Goal: Task Accomplishment & Management: Use online tool/utility

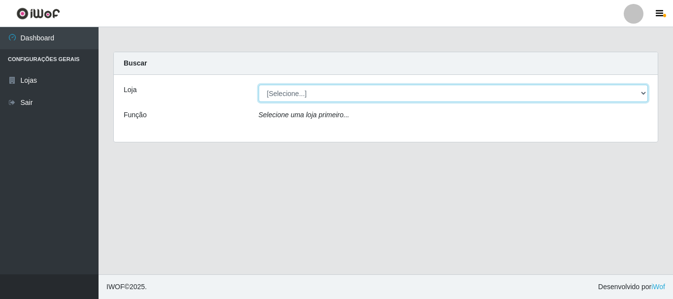
click at [644, 95] on select "[Selecione...] [GEOGRAPHIC_DATA] [GEOGRAPHIC_DATA]" at bounding box center [454, 93] width 390 height 17
select select "64"
click at [259, 85] on select "[Selecione...] [GEOGRAPHIC_DATA] [GEOGRAPHIC_DATA]" at bounding box center [454, 93] width 390 height 17
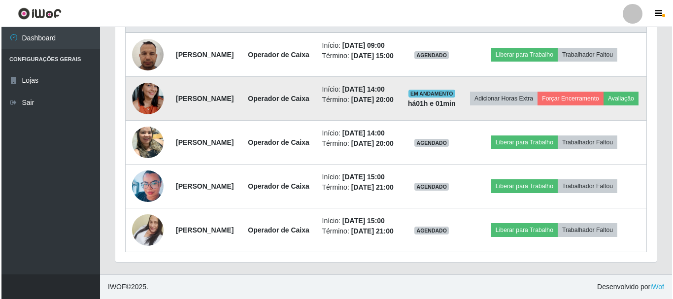
scroll to position [389, 0]
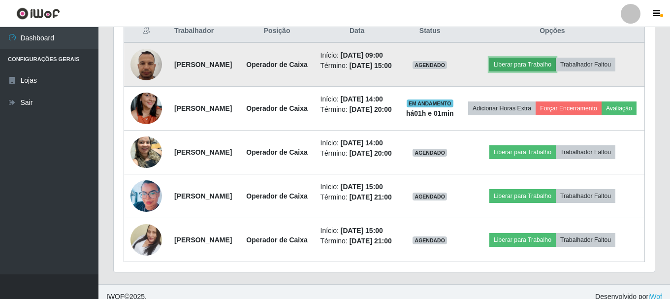
click at [547, 71] on button "Liberar para Trabalho" at bounding box center [523, 65] width 66 height 14
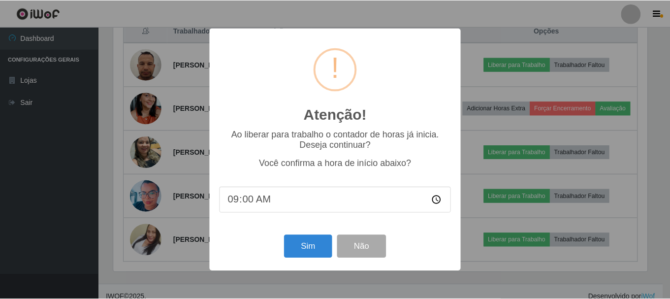
scroll to position [204, 536]
click at [318, 245] on button "Sim" at bounding box center [309, 246] width 48 height 23
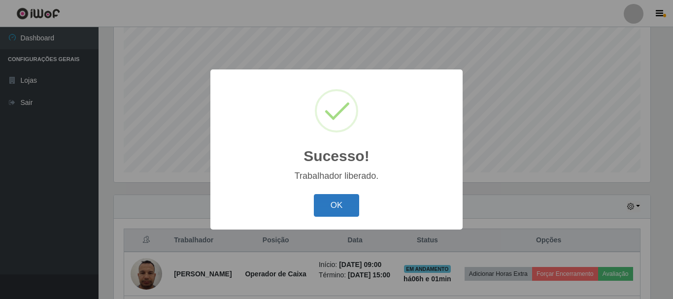
click at [340, 201] on button "OK" at bounding box center [337, 205] width 46 height 23
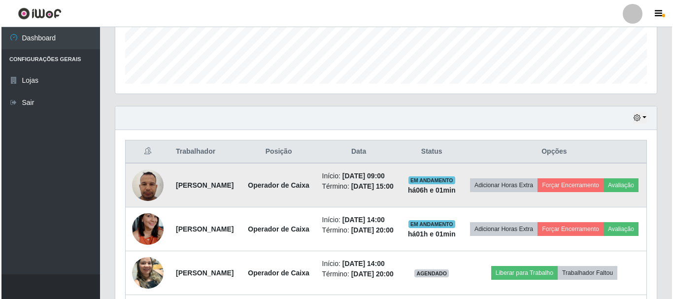
scroll to position [475, 0]
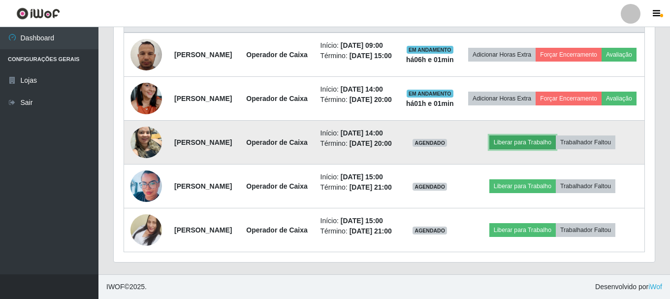
click at [513, 135] on button "Liberar para Trabalho" at bounding box center [523, 142] width 66 height 14
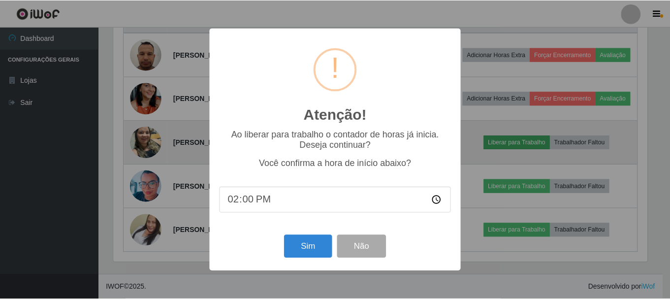
scroll to position [204, 536]
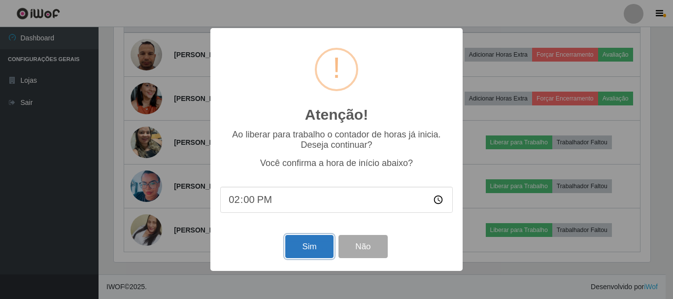
click at [296, 249] on button "Sim" at bounding box center [309, 246] width 48 height 23
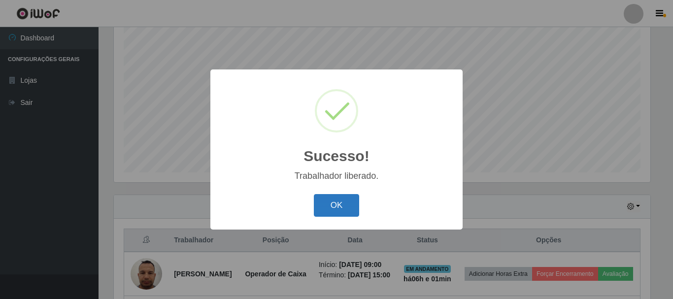
click at [335, 202] on button "OK" at bounding box center [337, 205] width 46 height 23
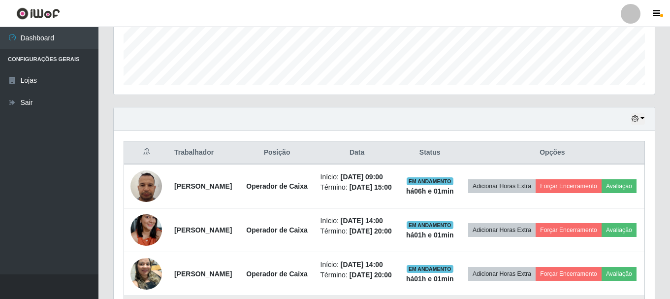
scroll to position [475, 0]
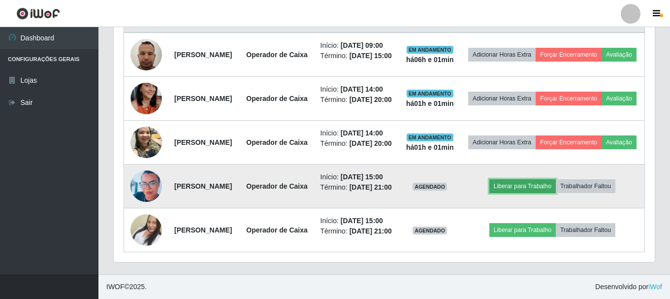
click at [540, 179] on button "Liberar para Trabalho" at bounding box center [523, 186] width 66 height 14
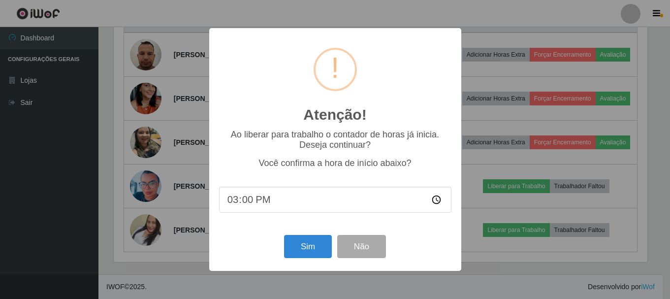
scroll to position [204, 536]
click at [307, 246] on button "Sim" at bounding box center [309, 246] width 48 height 23
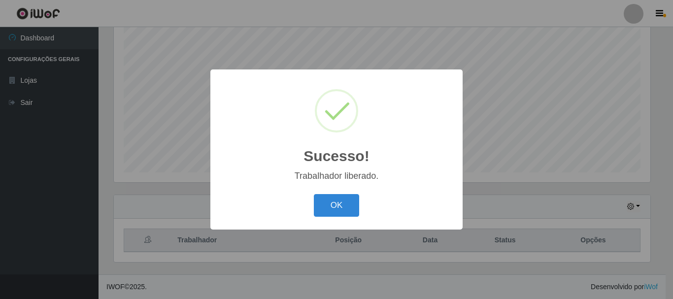
scroll to position [0, 0]
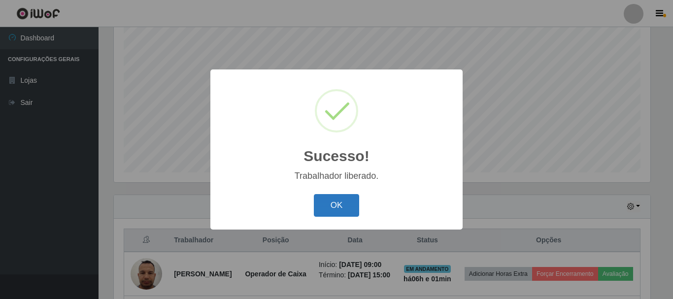
click at [334, 209] on button "OK" at bounding box center [337, 205] width 46 height 23
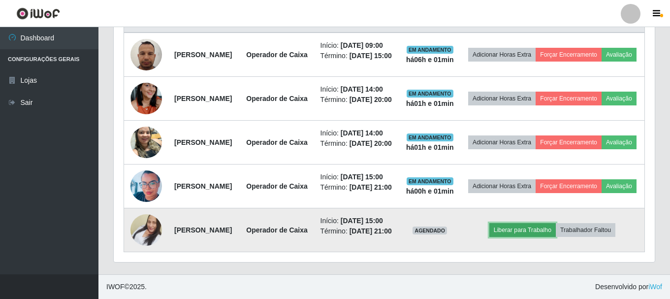
click at [542, 224] on button "Liberar para Trabalho" at bounding box center [523, 230] width 66 height 14
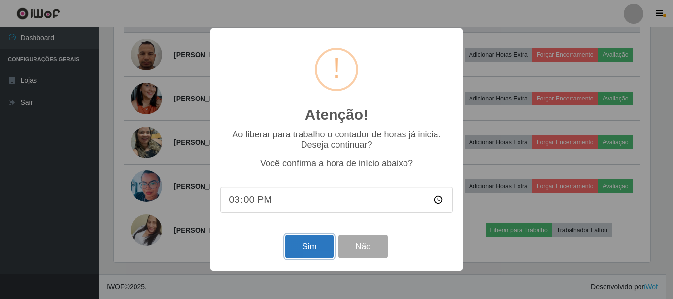
click at [307, 246] on button "Sim" at bounding box center [309, 246] width 48 height 23
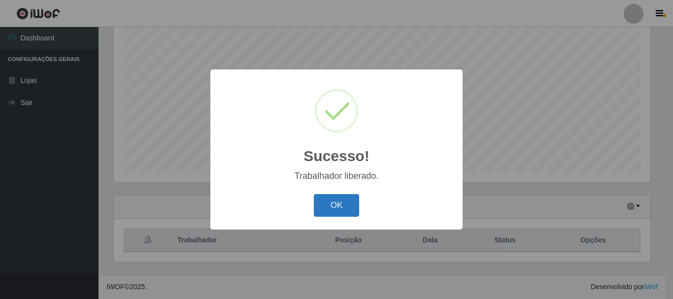
click at [343, 208] on button "OK" at bounding box center [337, 205] width 46 height 23
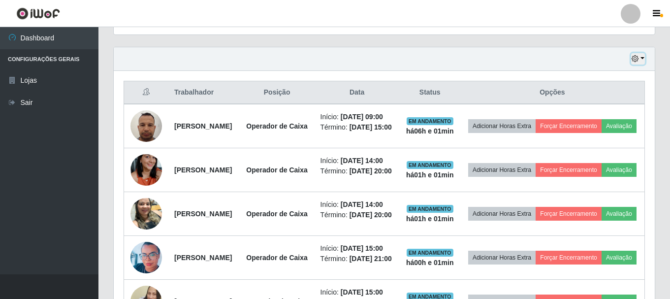
click at [643, 57] on button "button" at bounding box center [638, 58] width 14 height 11
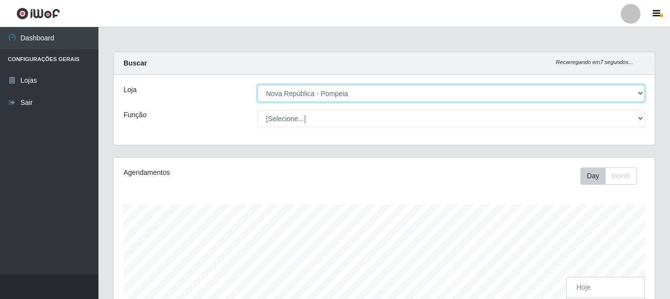
click at [638, 91] on select "[Selecione...] [GEOGRAPHIC_DATA] [GEOGRAPHIC_DATA]" at bounding box center [452, 93] width 388 height 17
click at [258, 85] on select "[Selecione...] [GEOGRAPHIC_DATA] [GEOGRAPHIC_DATA]" at bounding box center [452, 93] width 388 height 17
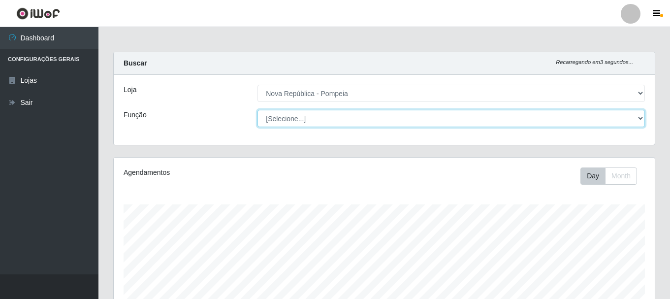
click at [640, 118] on select "[Selecione...] Balconista Operador de Caixa Recepcionista Repositor" at bounding box center [452, 118] width 388 height 17
select select "43"
click at [258, 110] on select "[Selecione...] Balconista Operador de Caixa Recepcionista Repositor" at bounding box center [452, 118] width 388 height 17
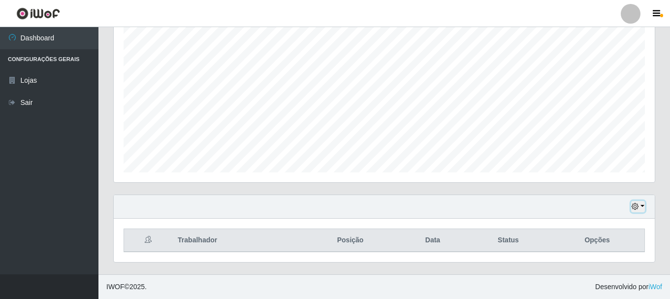
click at [643, 204] on button "button" at bounding box center [638, 206] width 14 height 11
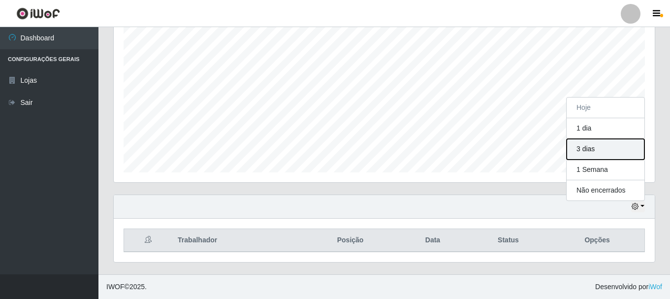
click at [583, 151] on button "3 dias" at bounding box center [606, 149] width 78 height 21
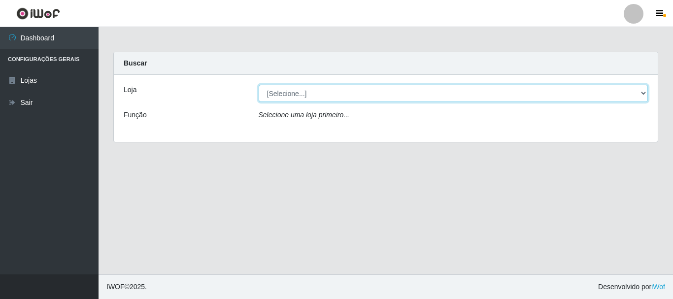
click at [640, 91] on select "[Selecione...] [GEOGRAPHIC_DATA] [GEOGRAPHIC_DATA]" at bounding box center [454, 93] width 390 height 17
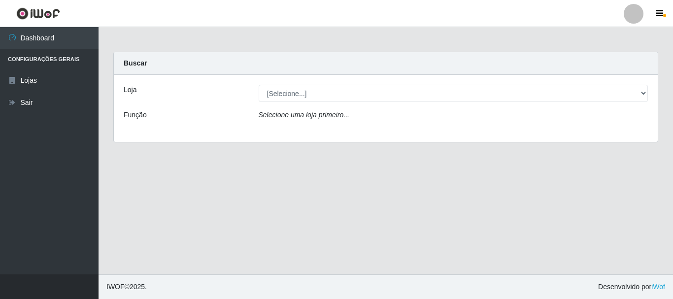
click at [389, 143] on div "Carregando... Buscar Loja [Selecione...] Nova República - Pajuçara Nova Repúbli…" at bounding box center [385, 103] width 559 height 102
